Goal: Task Accomplishment & Management: Manage account settings

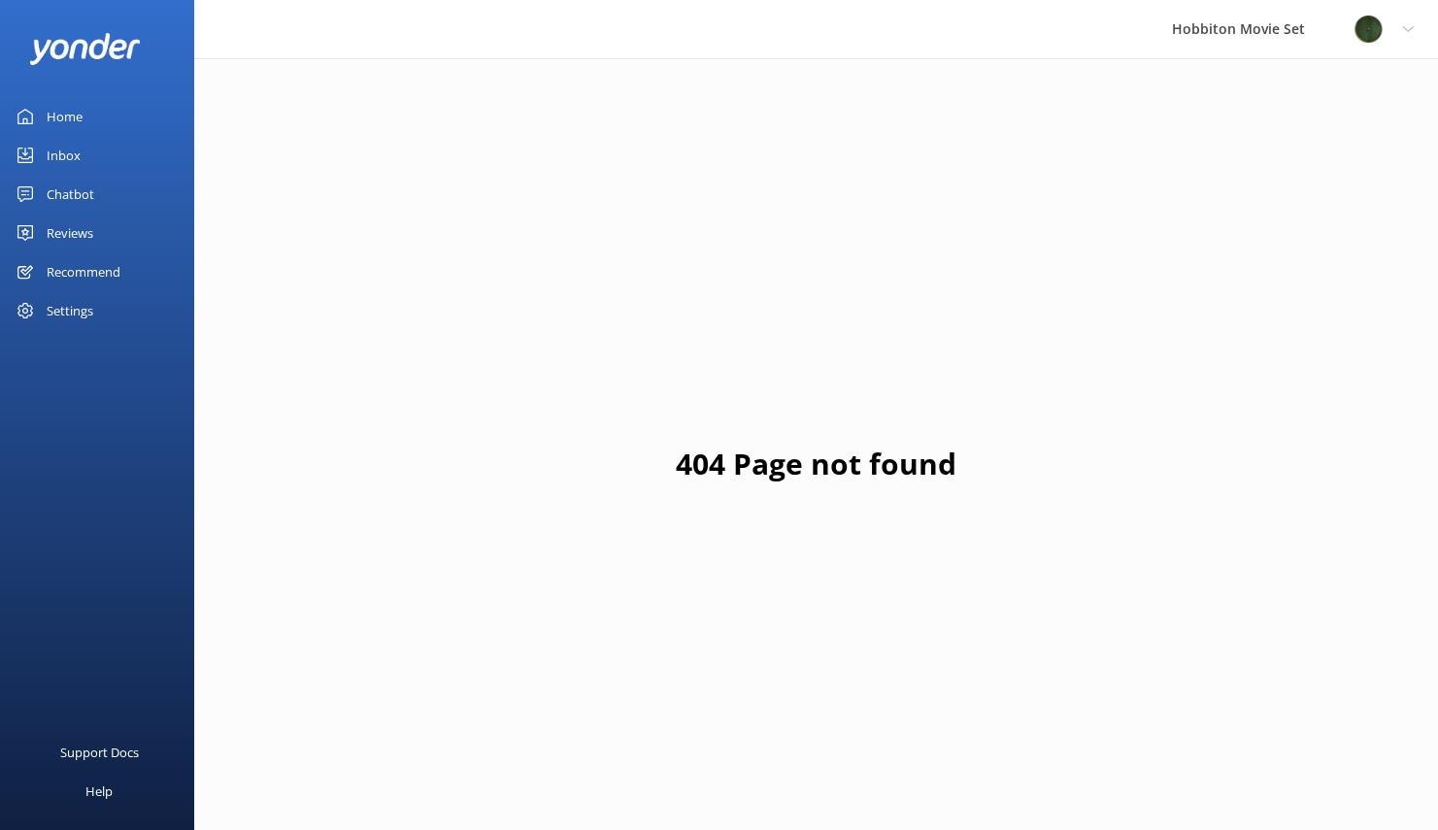
click at [83, 229] on div "Reviews" at bounding box center [70, 233] width 47 height 39
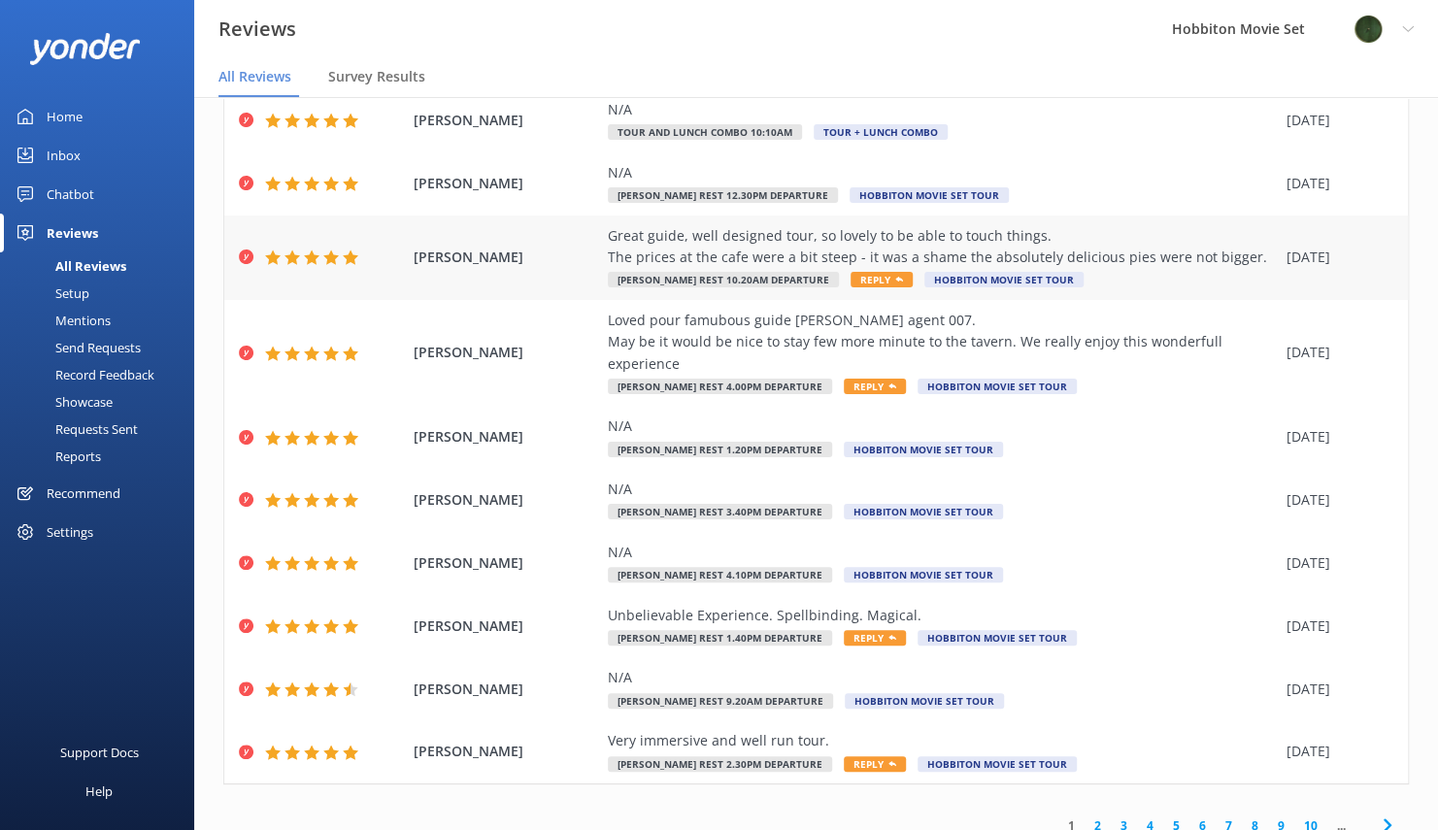
scroll to position [143, 0]
